Goal: Use online tool/utility: Use online tool/utility

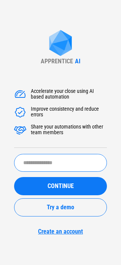
click at [63, 165] on input "text" at bounding box center [60, 163] width 93 height 18
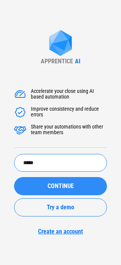
type input "*****"
click at [63, 184] on span "CONTINUE" at bounding box center [60, 186] width 26 height 6
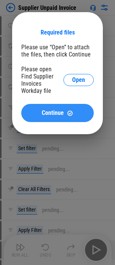
click at [56, 110] on span "Continue" at bounding box center [53, 113] width 22 height 6
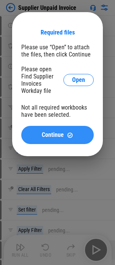
click at [52, 126] on button "Continue" at bounding box center [57, 135] width 72 height 18
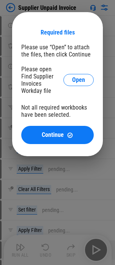
click at [93, 2] on div "Required files Please use “Open” to attach the files, then click Continue Pleas…" at bounding box center [57, 84] width 115 height 168
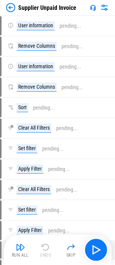
click at [106, 7] on img at bounding box center [104, 7] width 9 height 9
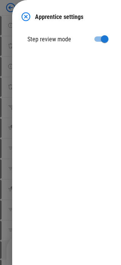
click at [26, 15] on img at bounding box center [25, 16] width 9 height 9
